Goal: Task Accomplishment & Management: Complete application form

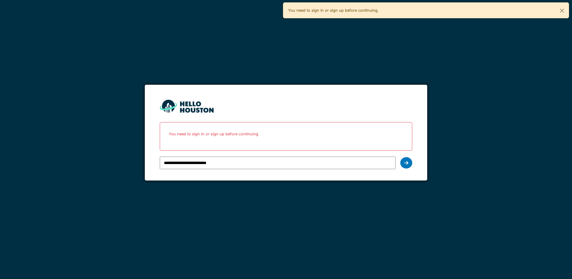
click at [192, 160] on input "**********" at bounding box center [277, 162] width 235 height 13
click at [404, 161] on icon at bounding box center [406, 162] width 4 height 5
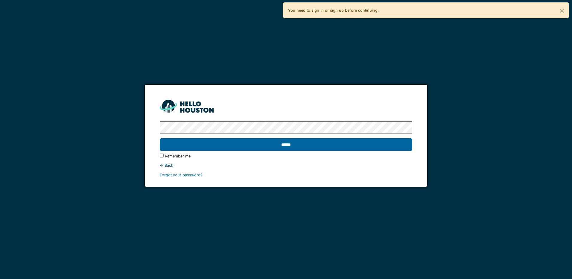
click at [277, 143] on input "******" at bounding box center [286, 144] width 252 height 13
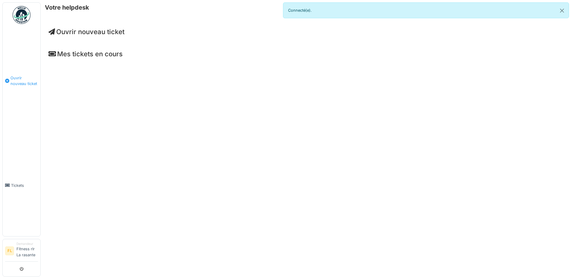
click at [16, 83] on span "Ouvrir nouveau ticket" at bounding box center [24, 80] width 28 height 11
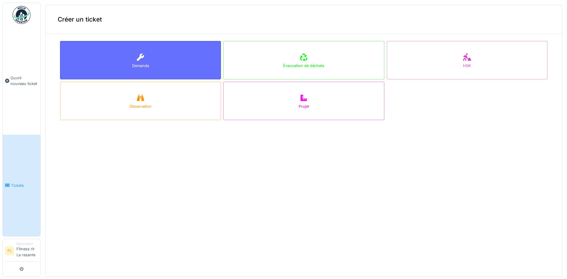
click at [181, 59] on div "Demande" at bounding box center [140, 60] width 161 height 38
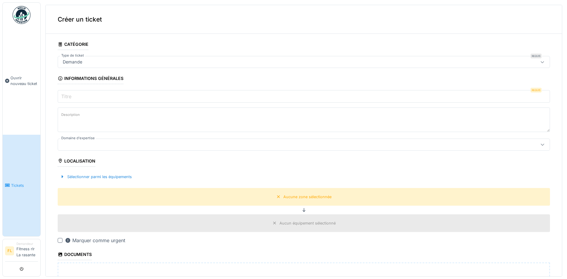
click at [60, 239] on div at bounding box center [60, 240] width 5 height 5
click at [90, 97] on input "Titre" at bounding box center [304, 96] width 492 height 13
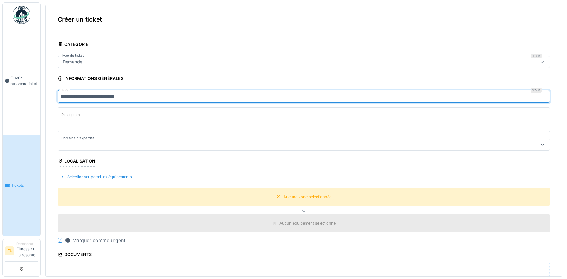
type input "**********"
click at [84, 143] on div at bounding box center [276, 144] width 433 height 7
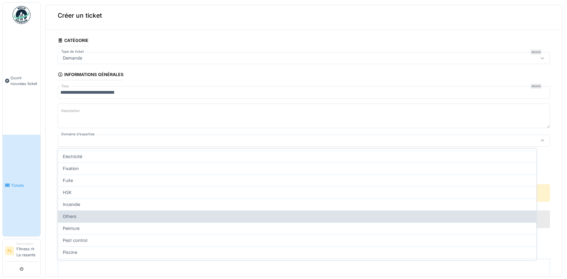
scroll to position [120, 0]
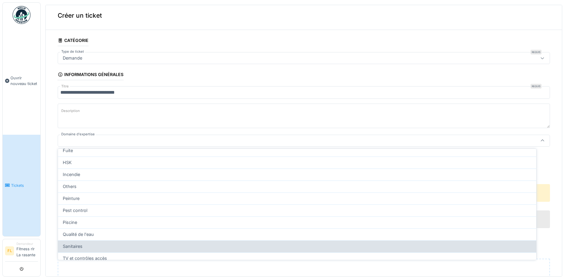
click at [73, 245] on span "Sanitaires" at bounding box center [73, 246] width 20 height 7
type input "****"
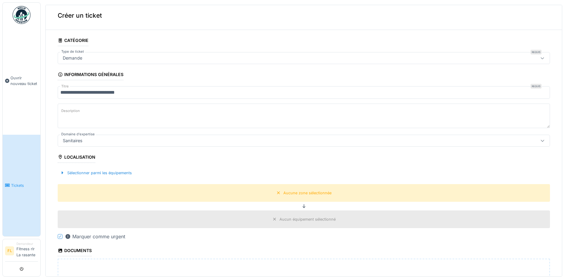
scroll to position [94, 0]
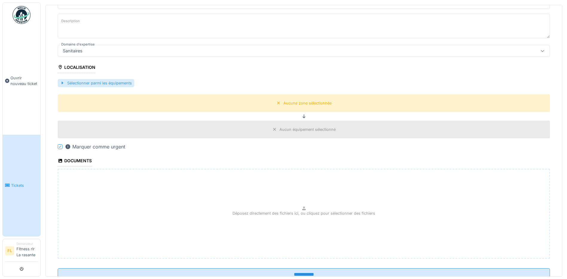
click at [108, 81] on div "Sélectionner parmi les équipements" at bounding box center [96, 83] width 77 height 8
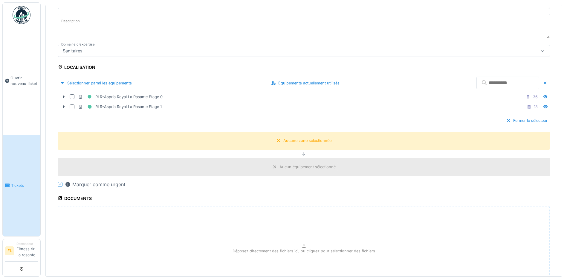
click at [476, 80] on input "text" at bounding box center [507, 83] width 63 height 13
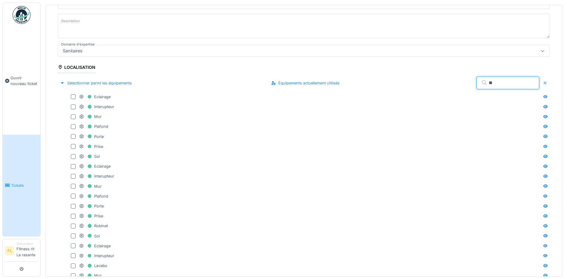
type input "*"
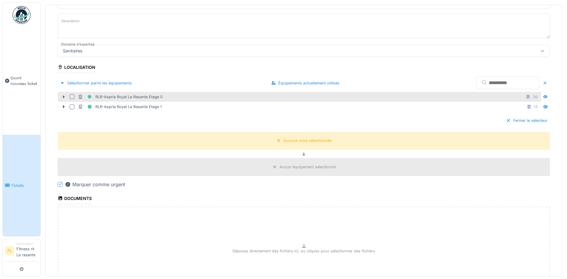
click at [62, 97] on div at bounding box center [64, 97] width 10 height 6
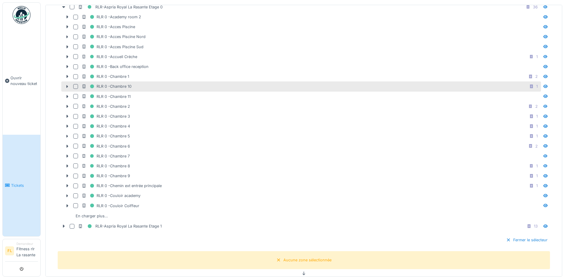
scroll to position [213, 0]
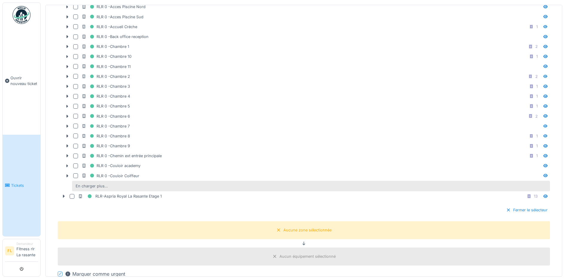
click at [92, 185] on div "En charger plus…" at bounding box center [91, 186] width 37 height 8
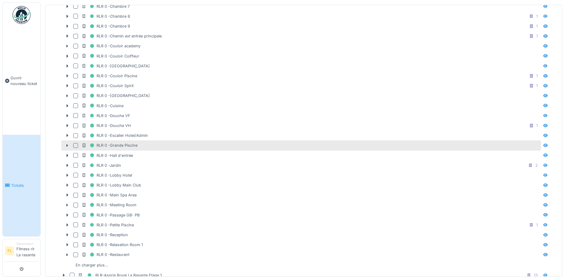
scroll to position [363, 0]
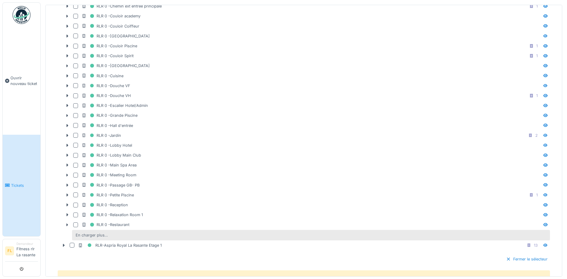
click at [100, 235] on div "En charger plus…" at bounding box center [91, 235] width 37 height 8
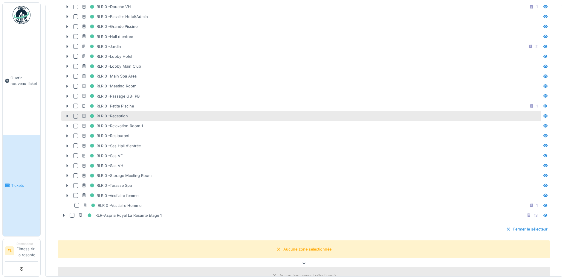
scroll to position [482, 0]
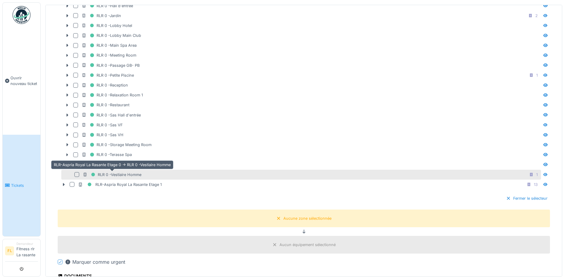
click at [113, 174] on div "RLR 0 -Vestiaire Homme" at bounding box center [112, 174] width 59 height 7
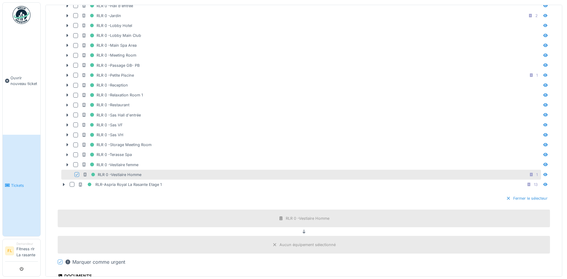
click at [526, 198] on div "Fermer le sélecteur" at bounding box center [527, 198] width 46 height 8
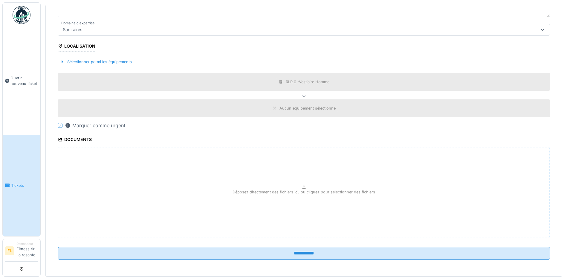
scroll to position [2, 0]
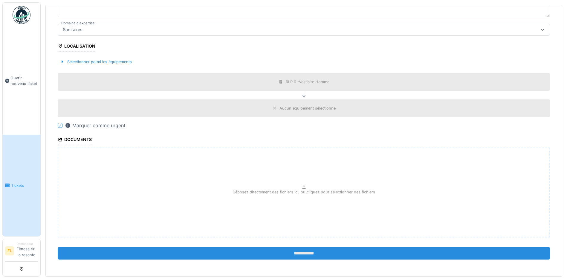
click at [295, 248] on input "**********" at bounding box center [304, 253] width 492 height 13
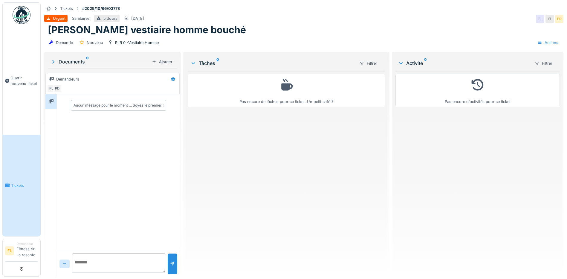
scroll to position [4, 0]
click at [184, 36] on div "Demande Nouveau RLR 0 -Vestiaire Homme Actions" at bounding box center [303, 42] width 519 height 13
click at [200, 25] on div "Urinoir vestiaire homme bouché" at bounding box center [304, 29] width 512 height 11
